Goal: Task Accomplishment & Management: Complete application form

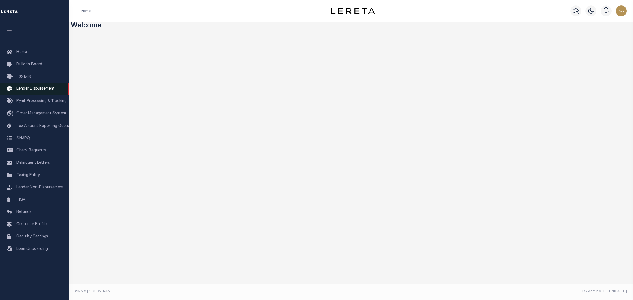
click at [24, 88] on link "Lender Disbursement" at bounding box center [34, 89] width 69 height 12
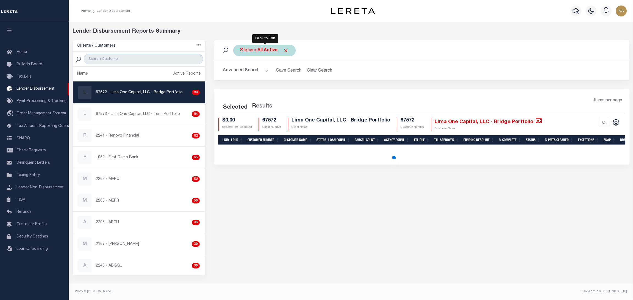
click at [262, 48] on b "All Active" at bounding box center [267, 50] width 20 height 4
click at [266, 76] on select "All Active Approval In Progress Batching In Progress Complete Do Not Pay Escrow…" at bounding box center [280, 77] width 81 height 10
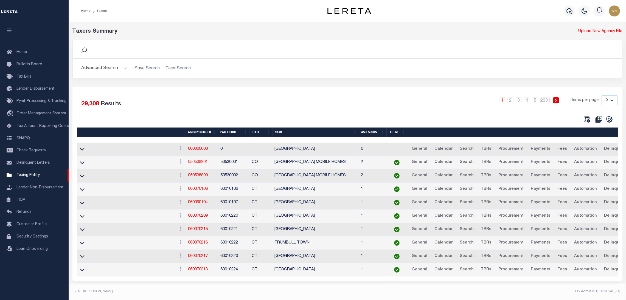
click at [204, 164] on link "050538801" at bounding box center [198, 162] width 20 height 4
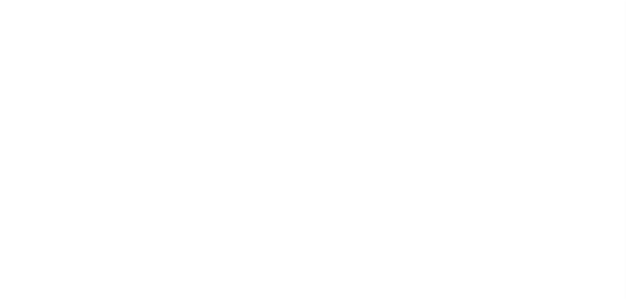
select select
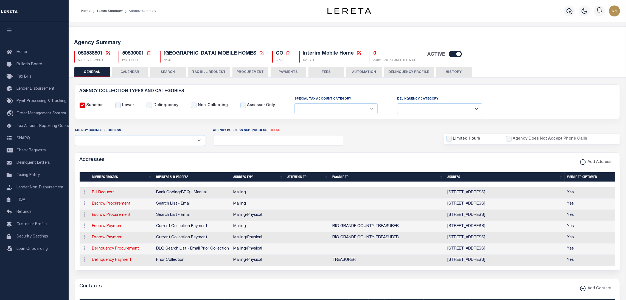
click at [255, 71] on button "PROCUREMENT" at bounding box center [251, 72] width 36 height 10
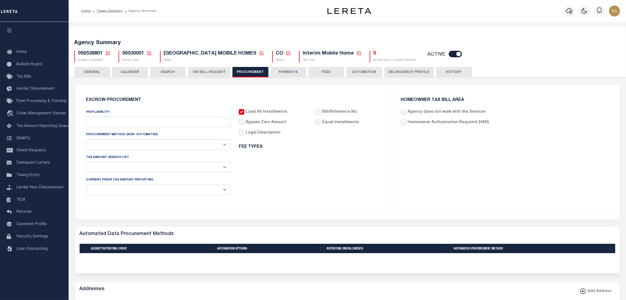
type input "$10,000"
select select "1"
select select "2"
checkbox input "true"
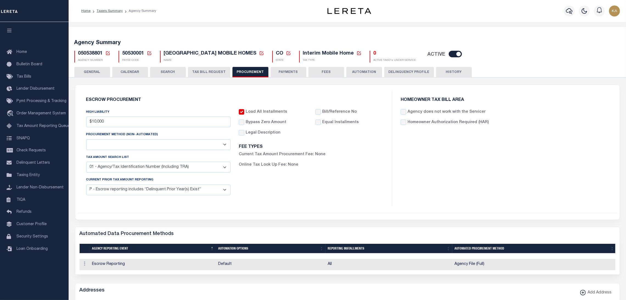
scroll to position [123, 0]
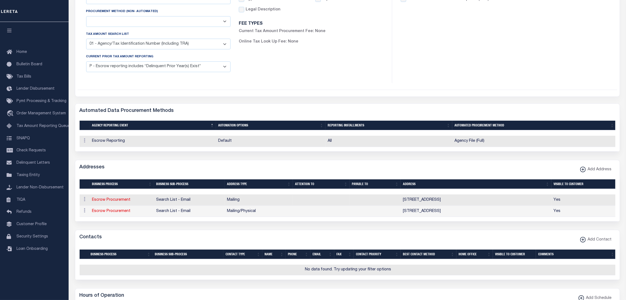
click at [138, 63] on select "C - Escrow reporting includes “Delinquent Current Tax Year Installment(s) Exist…" at bounding box center [158, 67] width 145 height 11
